Goal: Task Accomplishment & Management: Manage account settings

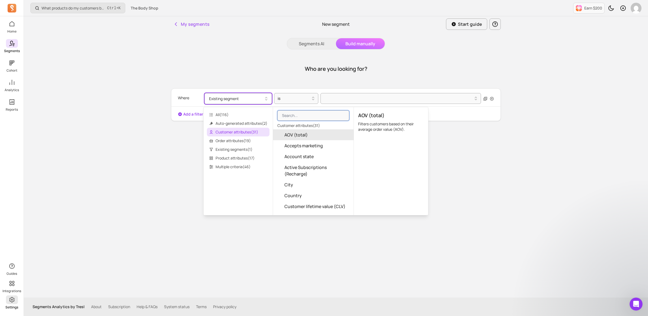
click at [13, 302] on icon at bounding box center [12, 299] width 7 height 7
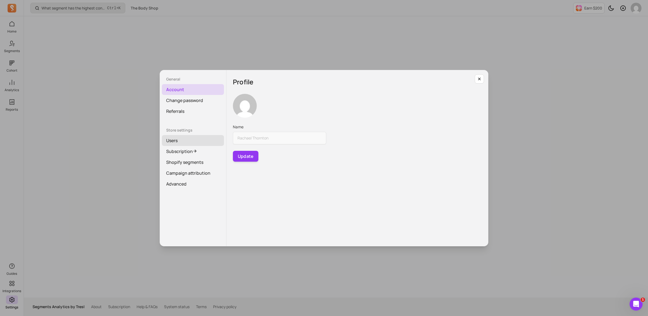
click at [173, 139] on link "Users" at bounding box center [193, 140] width 62 height 11
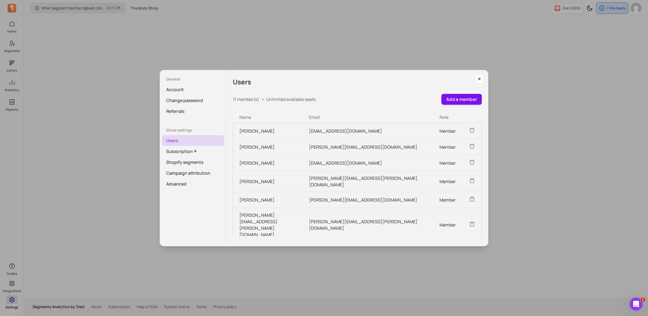
click at [463, 100] on button "Add a member" at bounding box center [462, 99] width 40 height 11
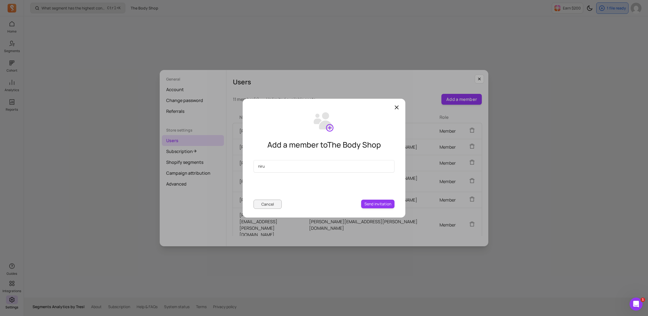
type input "Nirushe.Murugathas@thebodyshop.com"
click at [364, 203] on button "Send invitation" at bounding box center [377, 204] width 33 height 9
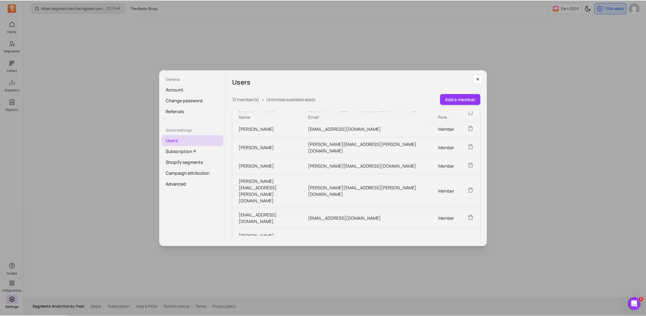
scroll to position [68, 0]
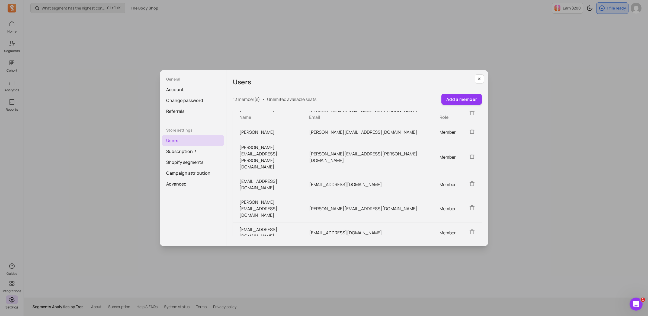
click at [271, 222] on td "nirushe.murugathas@thebodyshop.com" at bounding box center [268, 232] width 70 height 21
click at [355, 222] on td "nirushe.murugathas@thebodyshop.com" at bounding box center [368, 232] width 130 height 21
drag, startPoint x: 480, startPoint y: 79, endPoint x: 417, endPoint y: 62, distance: 65.8
click at [480, 78] on icon "button" at bounding box center [479, 79] width 4 height 4
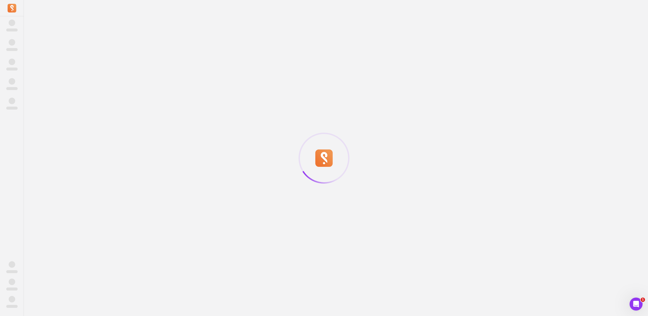
click at [9, 8] on icon at bounding box center [12, 8] width 9 height 9
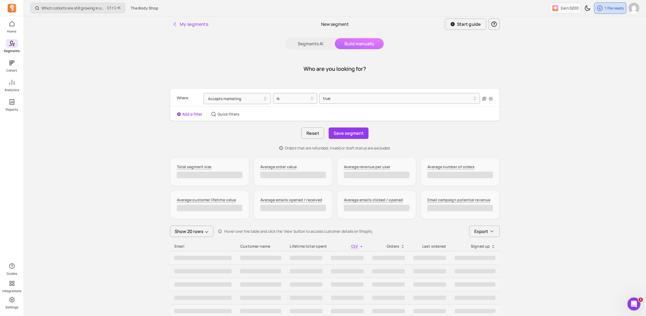
click at [11, 8] on icon at bounding box center [11, 7] width 3 height 5
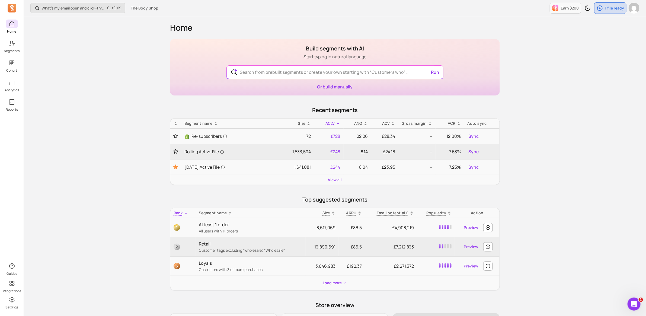
click at [11, 23] on icon at bounding box center [12, 24] width 7 height 7
